Goal: Task Accomplishment & Management: Manage account settings

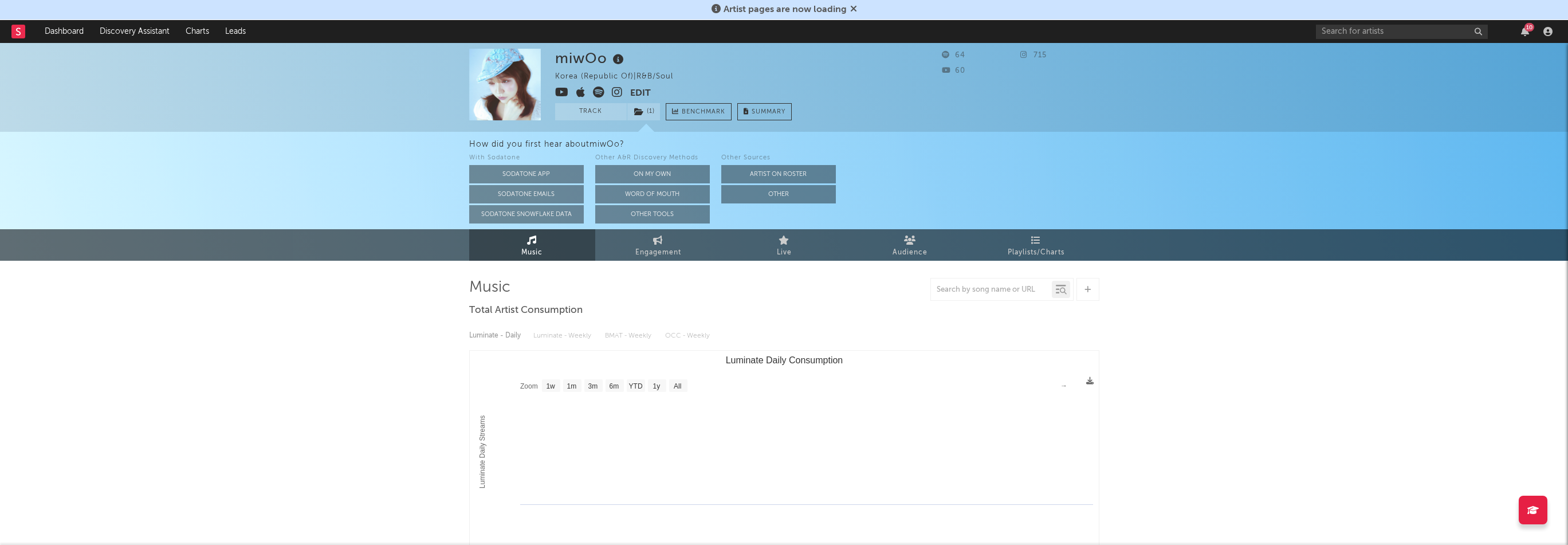
select select "1w"
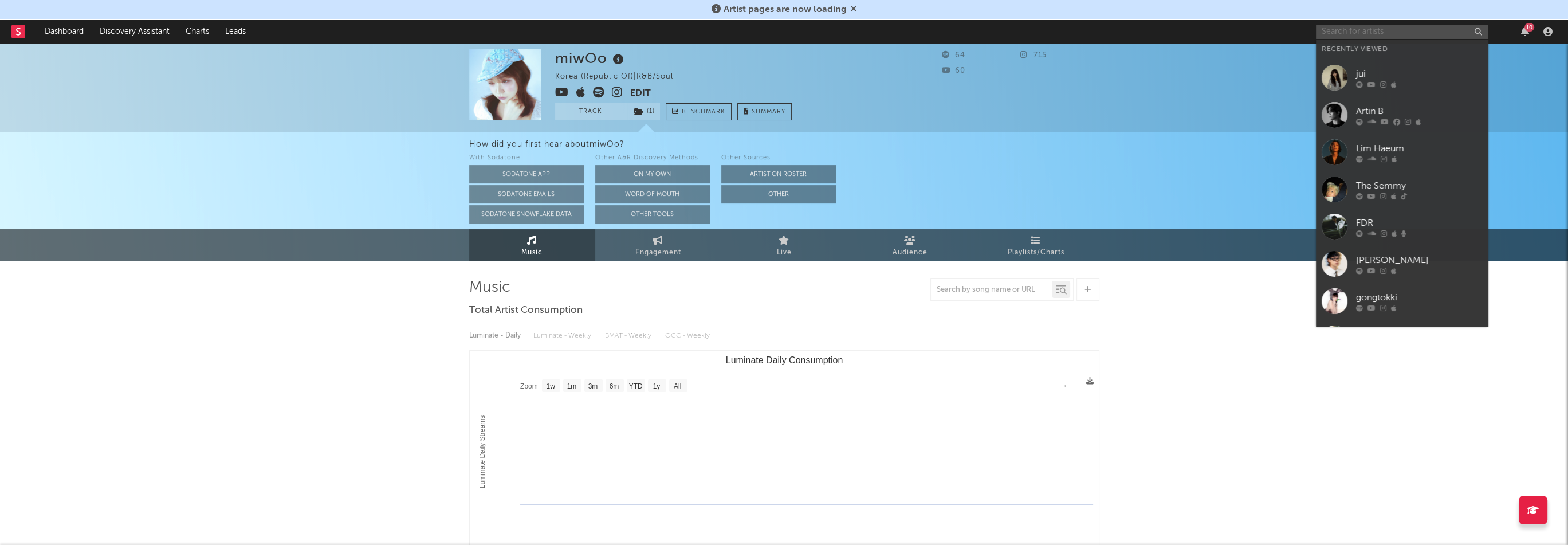
click at [1416, 27] on input "text" at bounding box center [1402, 31] width 172 height 14
paste input "[URL][DOMAIN_NAME]"
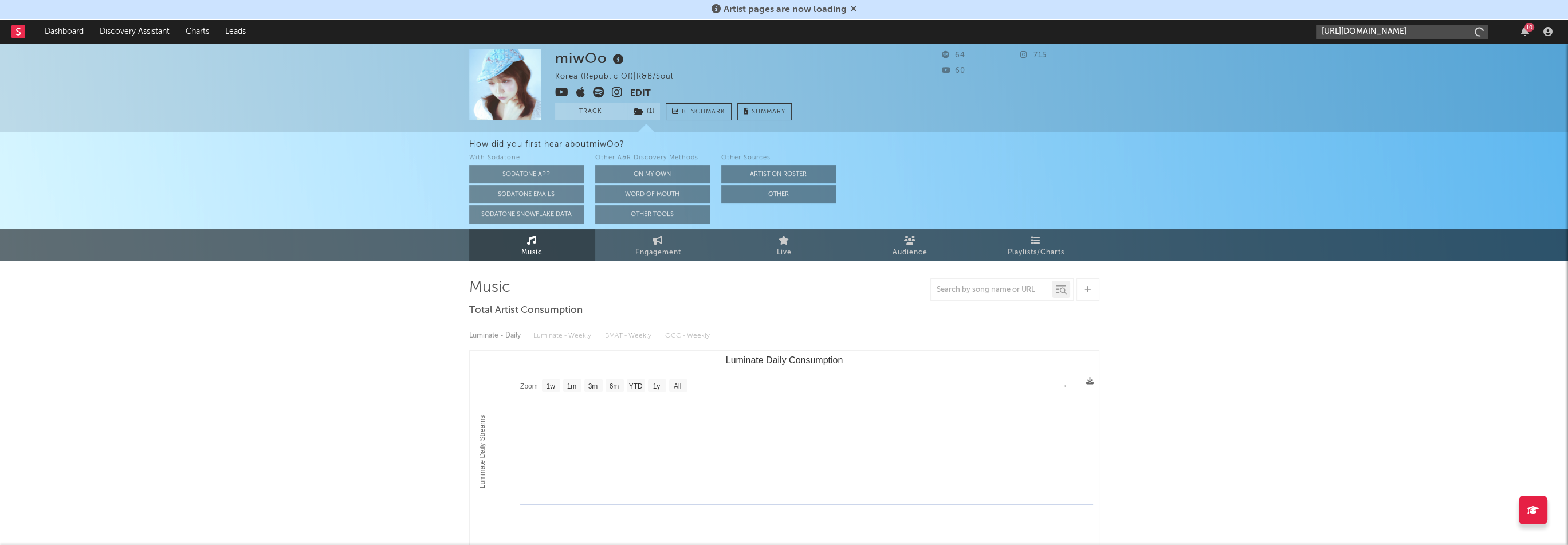
scroll to position [0, 66]
type input "[URL][DOMAIN_NAME]"
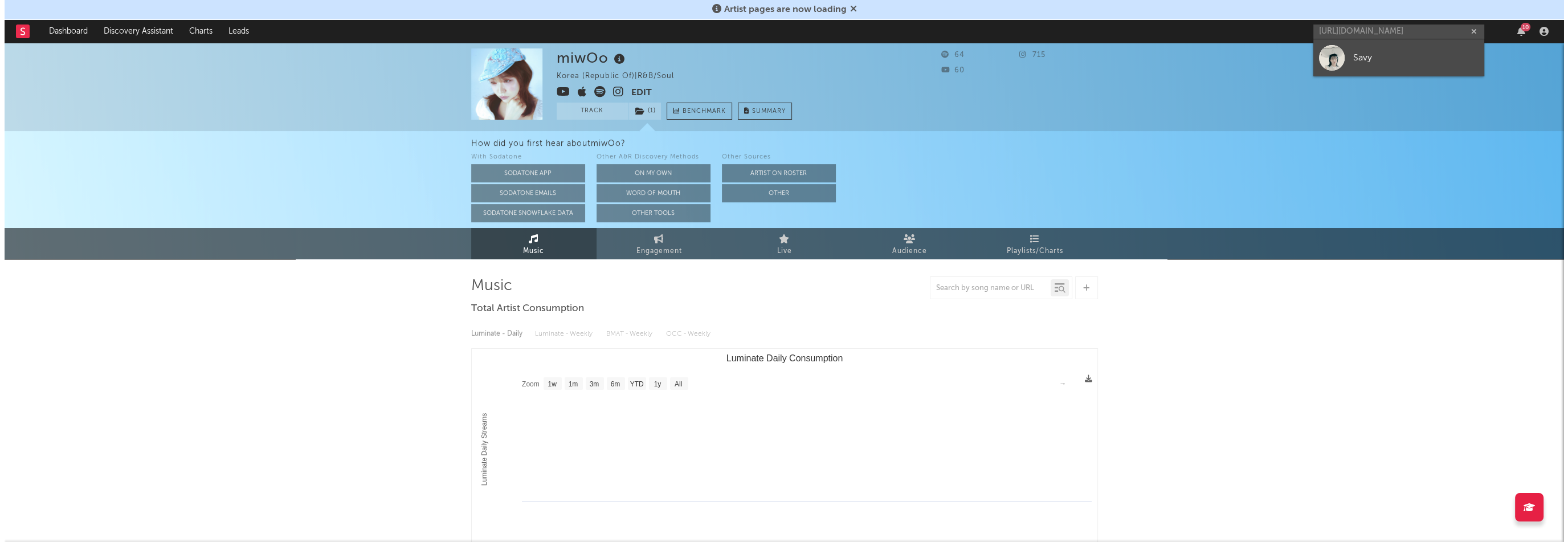
scroll to position [0, 0]
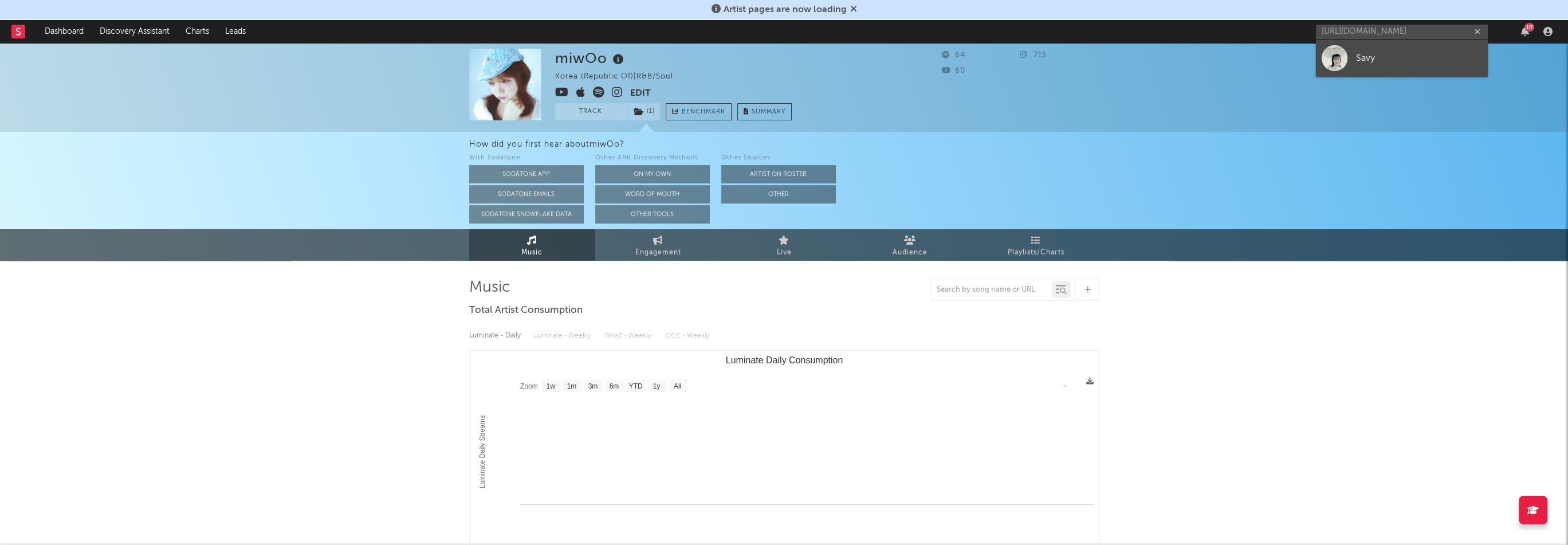
click at [1393, 49] on link "Savy" at bounding box center [1402, 58] width 172 height 37
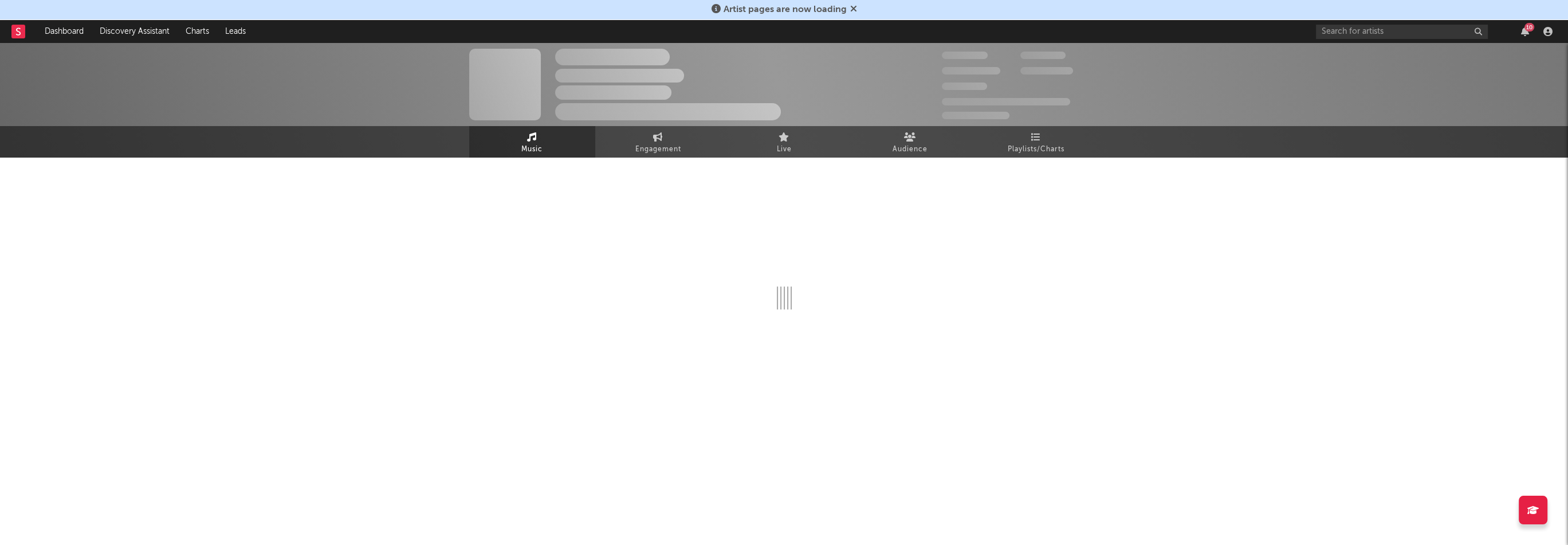
select select "1w"
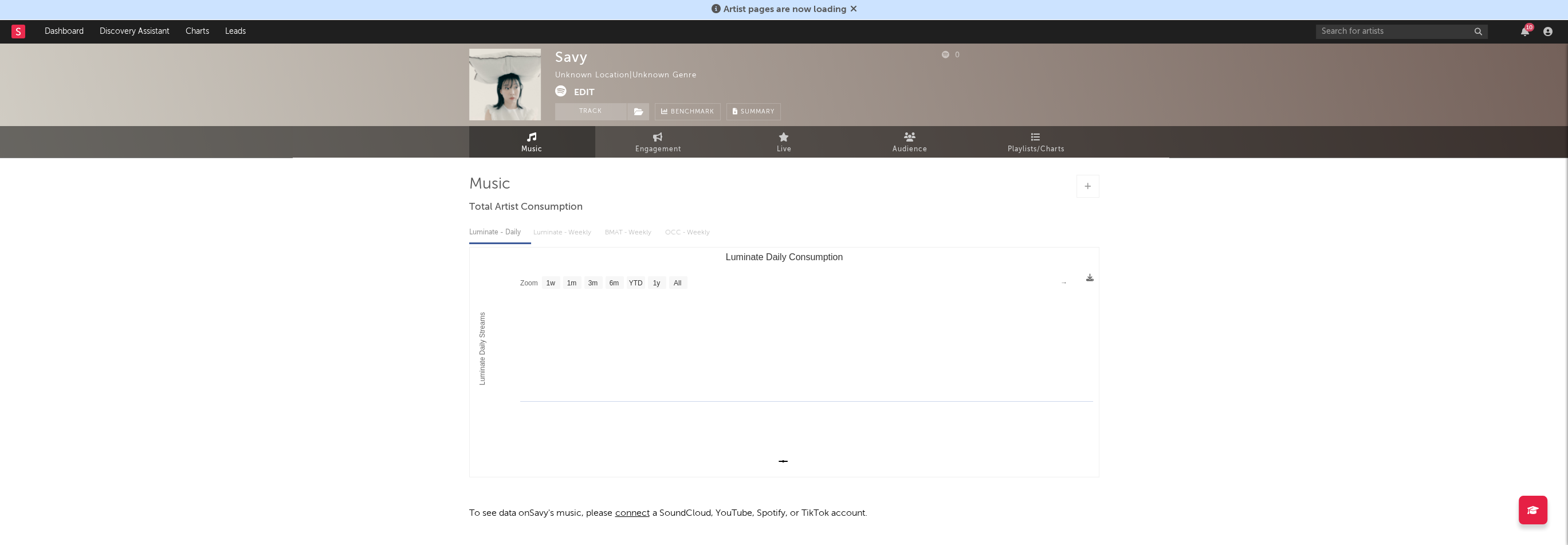
click at [581, 87] on button "Edit" at bounding box center [584, 92] width 21 height 14
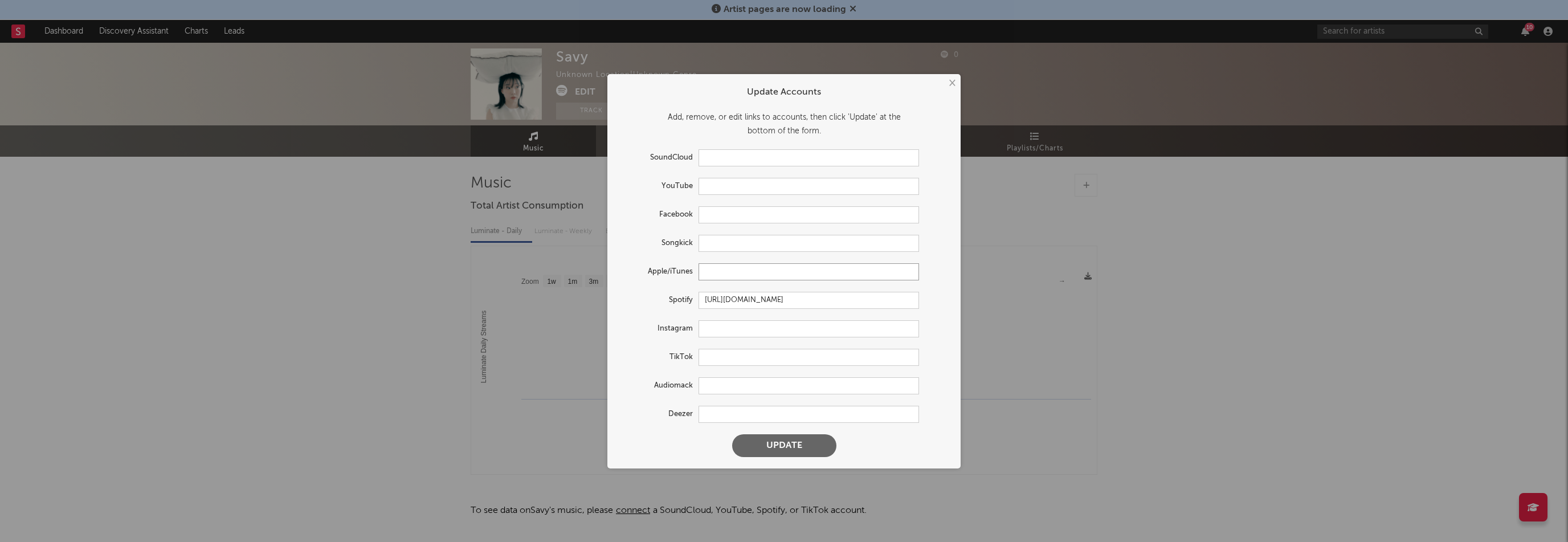
click at [727, 269] on input "text" at bounding box center [809, 272] width 220 height 17
paste input "[URL][DOMAIN_NAME]"
type input "[URL][DOMAIN_NAME]"
click at [736, 319] on form "Update Accounts Add, remove, or edit links to accounts, then click 'Update' at …" at bounding box center [784, 271] width 342 height 383
click at [735, 330] on input "text" at bounding box center [809, 329] width 220 height 17
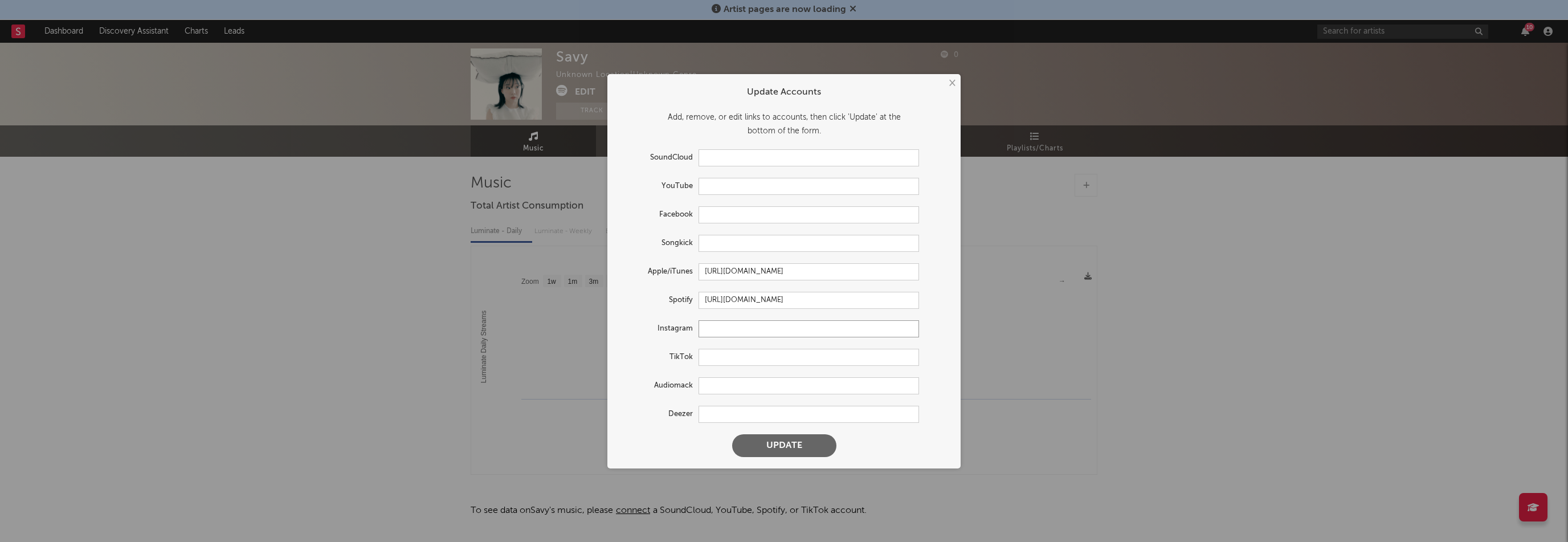
paste input "[URL][DOMAIN_NAME]"
type input "[URL][DOMAIN_NAME]"
click at [784, 442] on button "Update" at bounding box center [784, 445] width 104 height 23
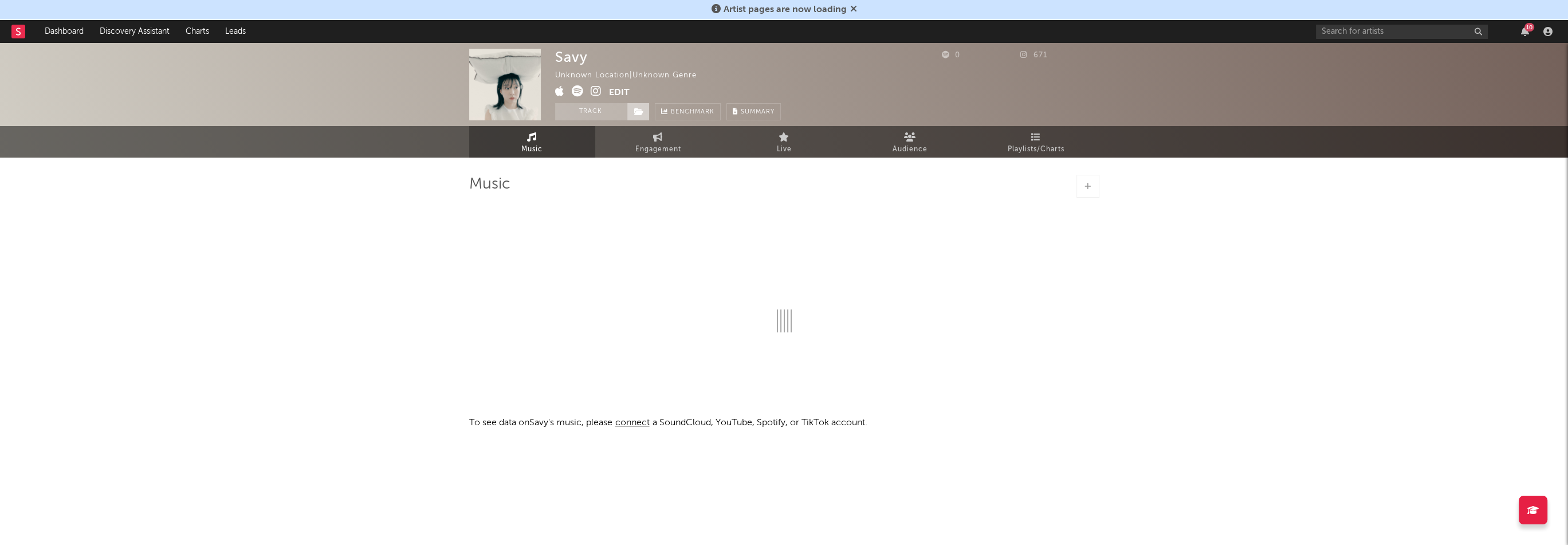
click at [641, 109] on icon at bounding box center [639, 111] width 10 height 8
select select "1w"
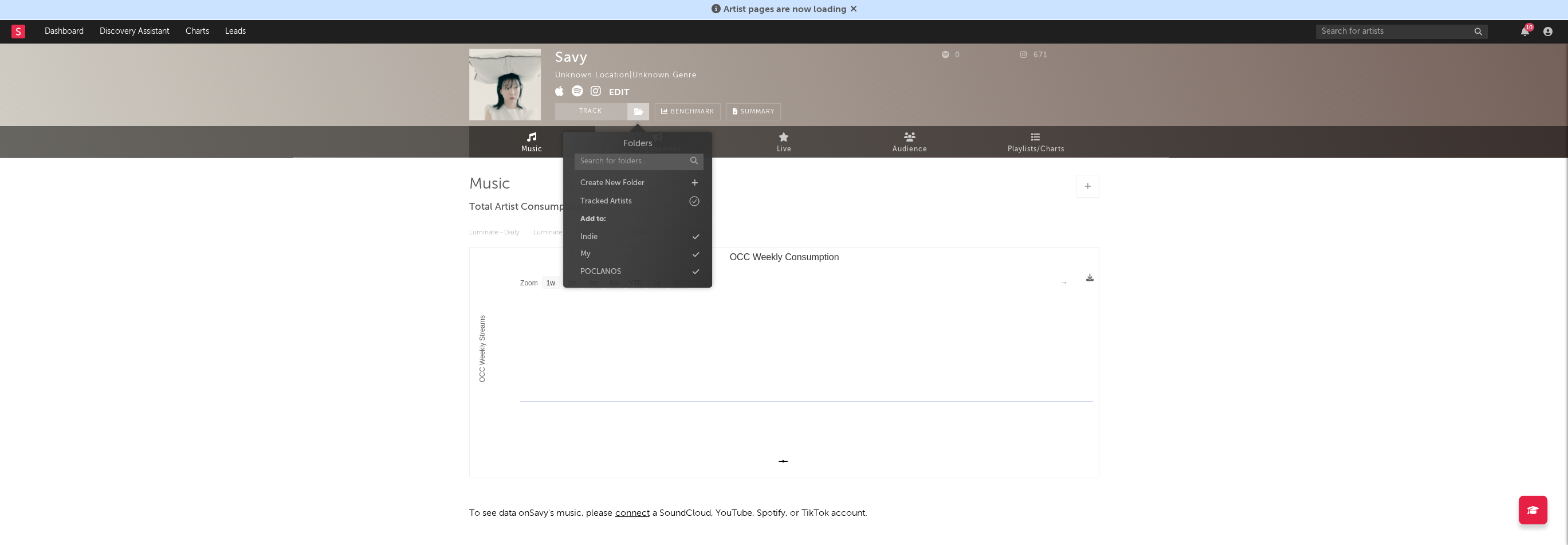
select select "1w"
click at [610, 273] on div "POCLANOS" at bounding box center [600, 272] width 40 height 12
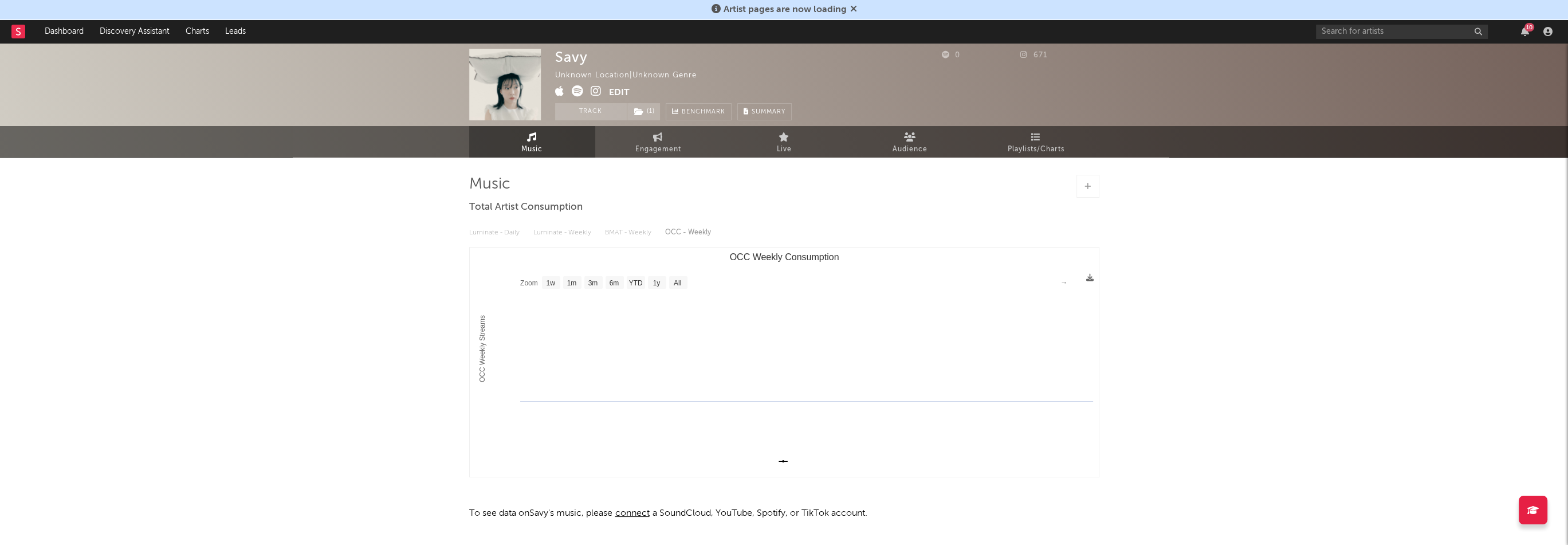
click at [408, 244] on div "Savy Unknown Location | Unknown Genre Edit Track ( 1 ) Benchmark Summary 0 671 …" at bounding box center [784, 312] width 1568 height 538
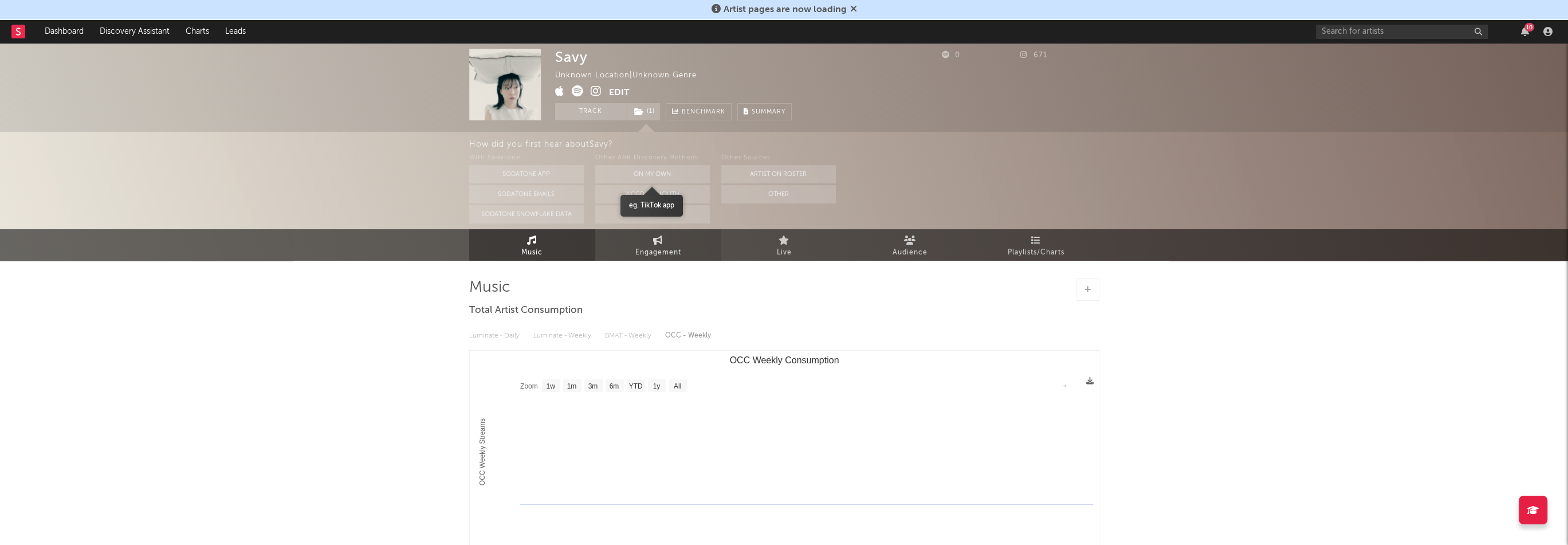
drag, startPoint x: 679, startPoint y: 173, endPoint x: 660, endPoint y: 173, distance: 19.0
click at [679, 173] on button "On My Own" at bounding box center [652, 175] width 114 height 18
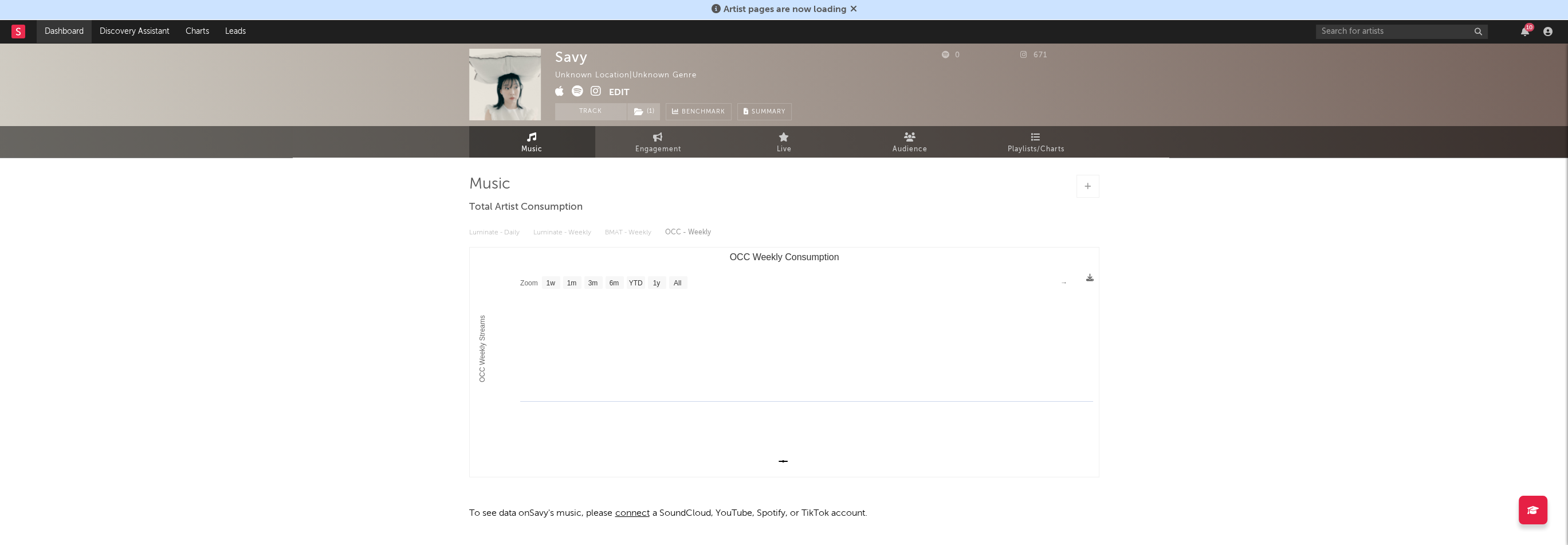
click at [83, 33] on link "Dashboard" at bounding box center [64, 31] width 55 height 23
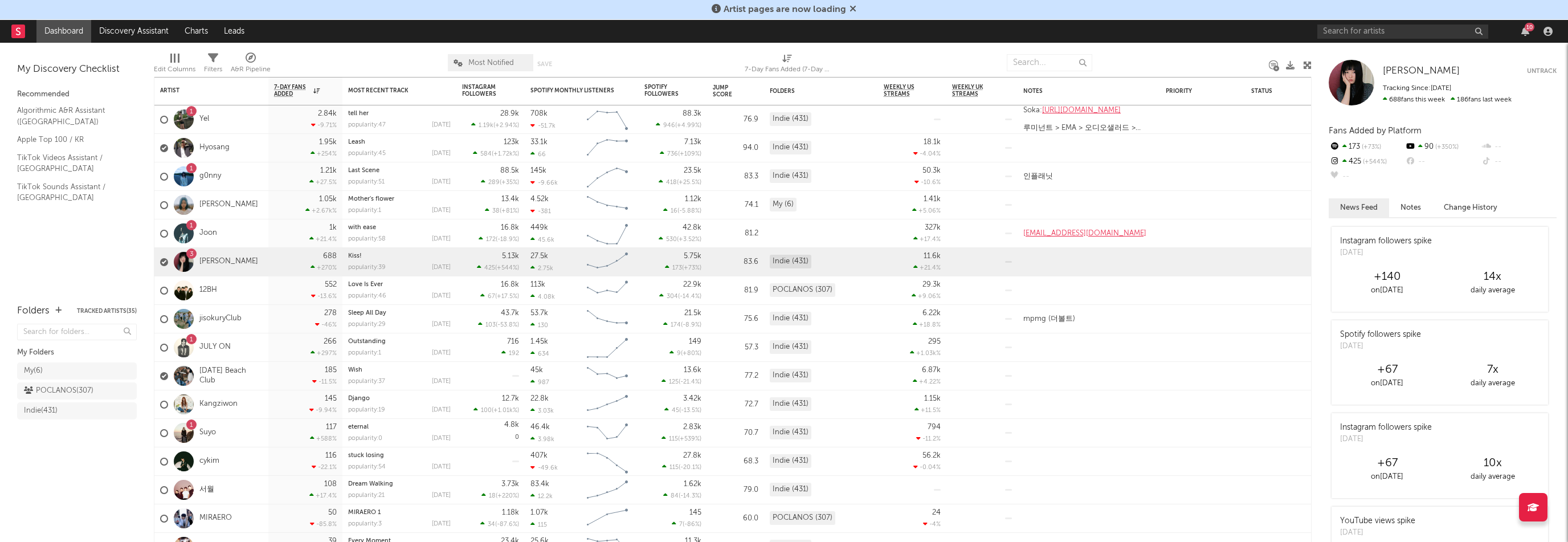
click at [1529, 38] on div "10" at bounding box center [1437, 31] width 239 height 23
click at [1528, 29] on div "10" at bounding box center [1530, 27] width 10 height 9
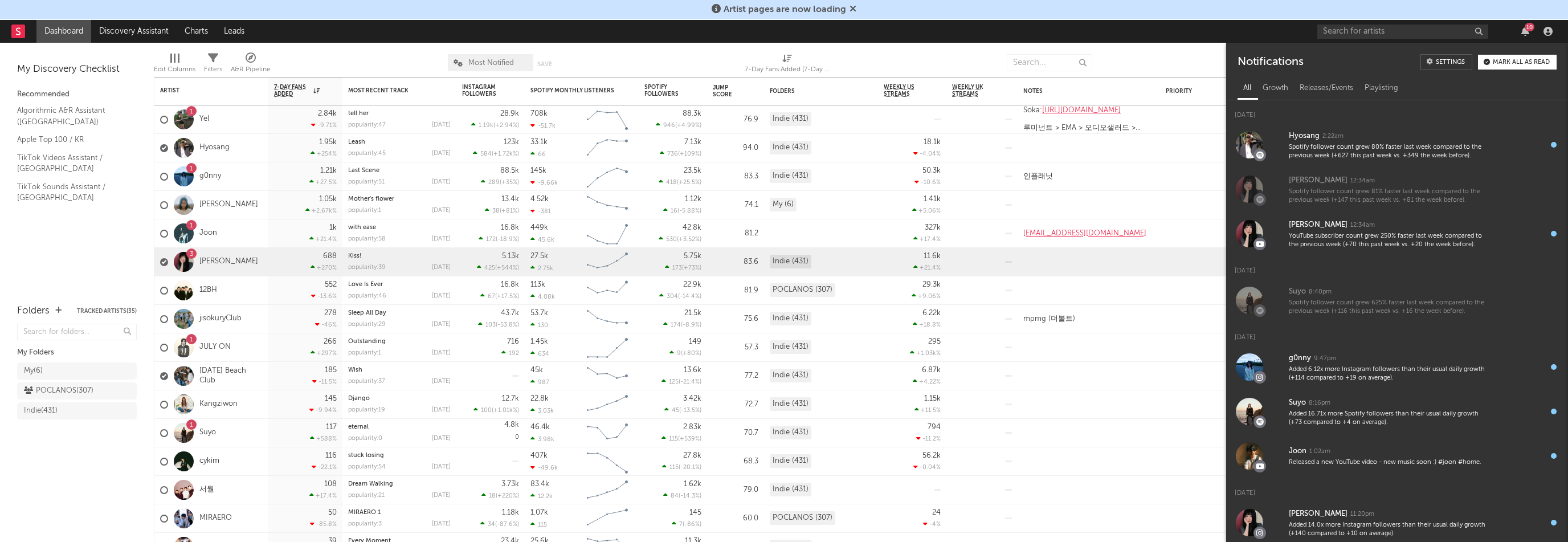
click at [1528, 29] on div "10" at bounding box center [1530, 27] width 10 height 9
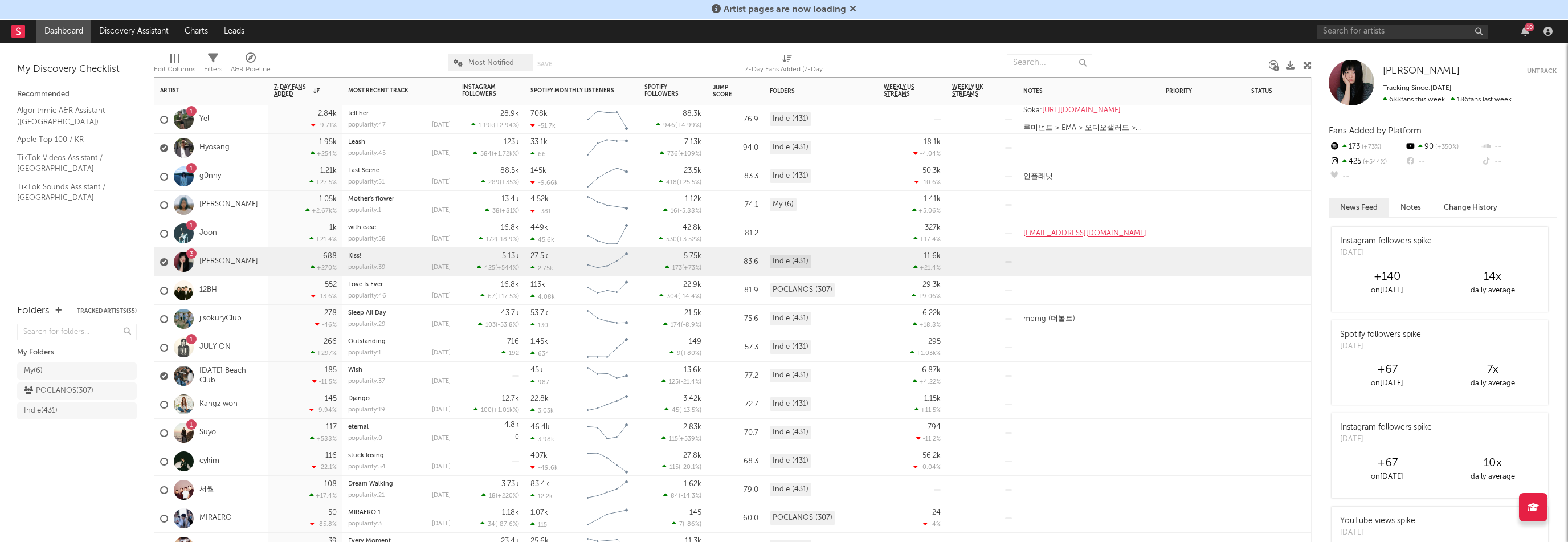
click at [254, 442] on div "1 Suyo" at bounding box center [211, 433] width 114 height 29
